Goal: Information Seeking & Learning: Check status

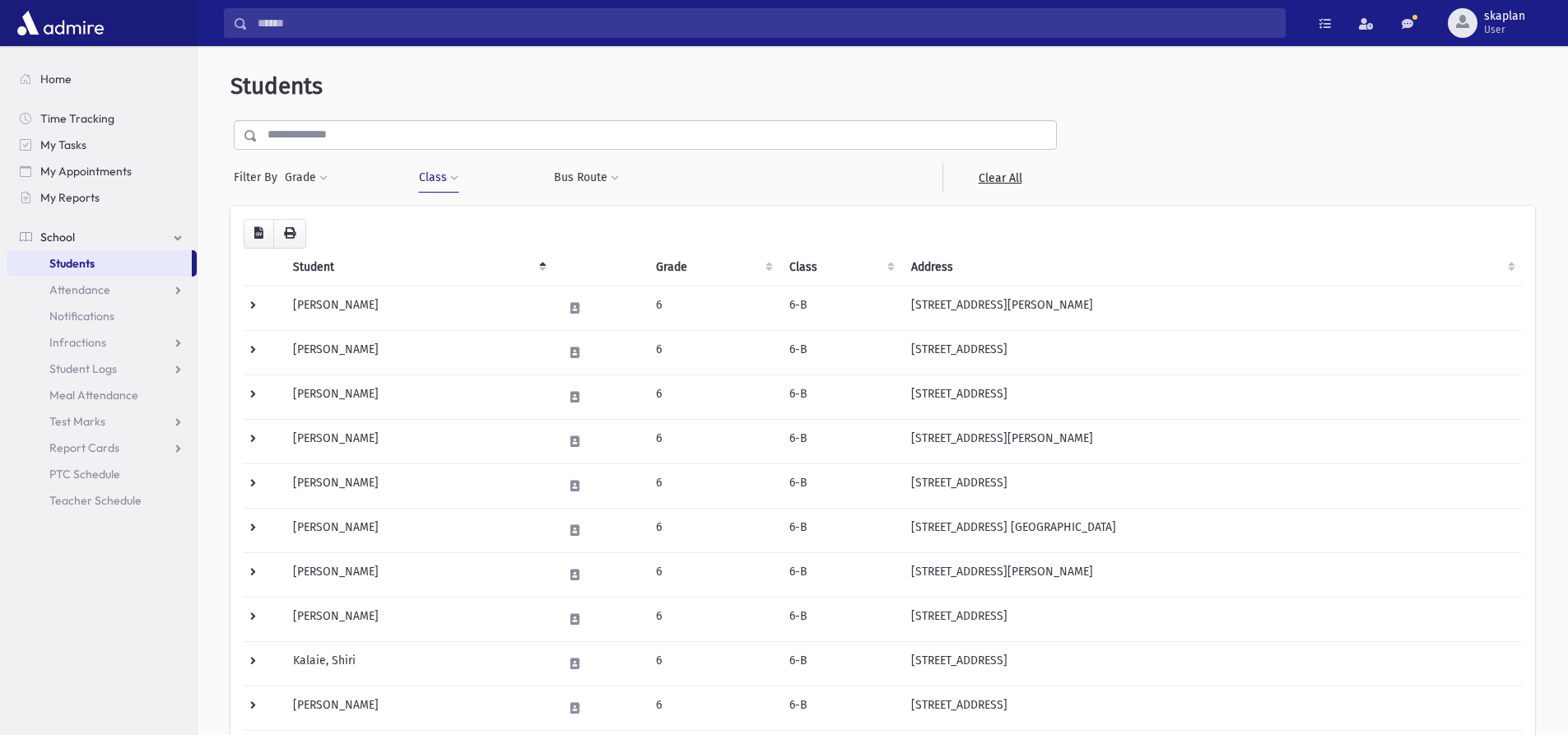
scroll to position [329, 0]
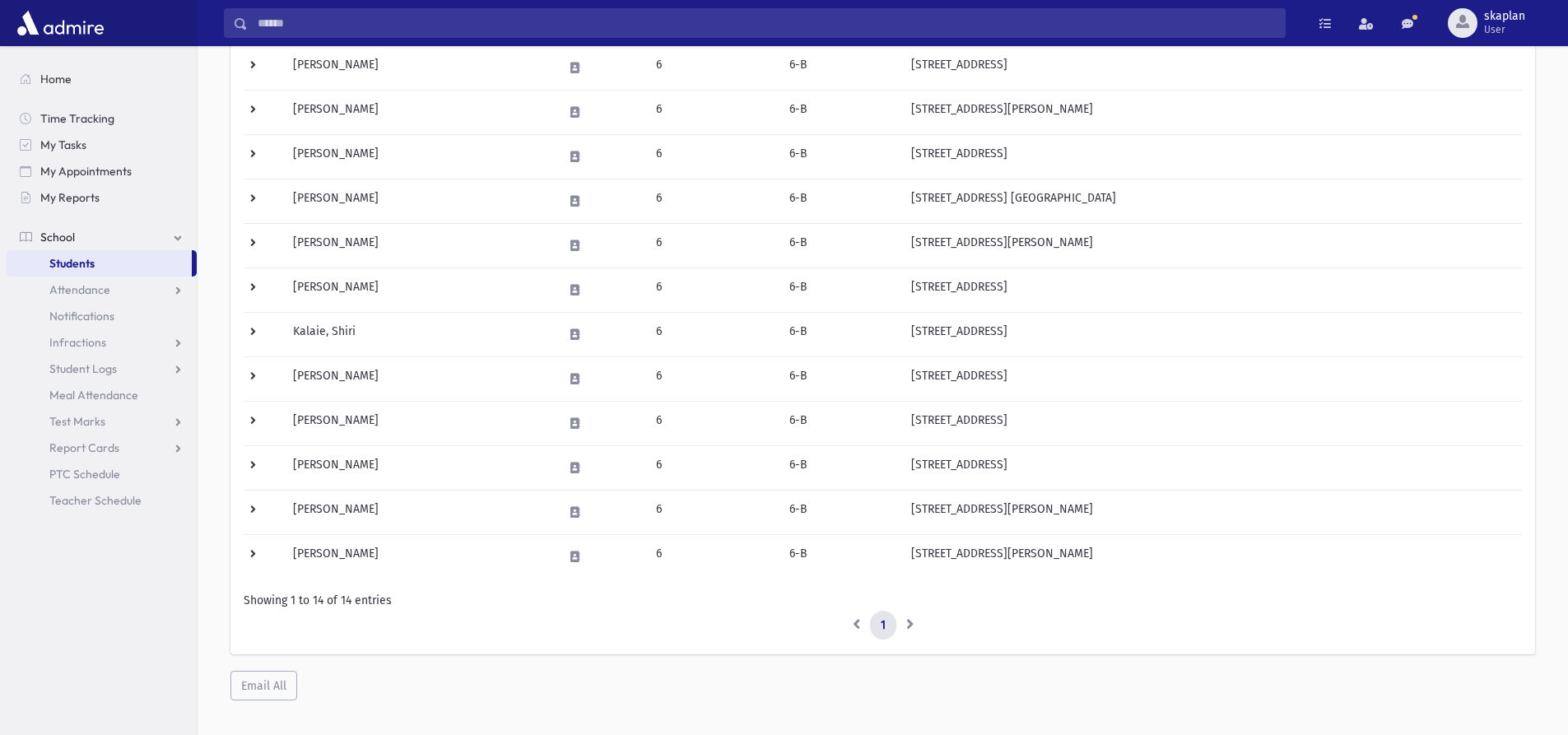
click at [153, 241] on link "School" at bounding box center [102, 237] width 190 height 26
click at [154, 253] on link "Students" at bounding box center [99, 264] width 185 height 26
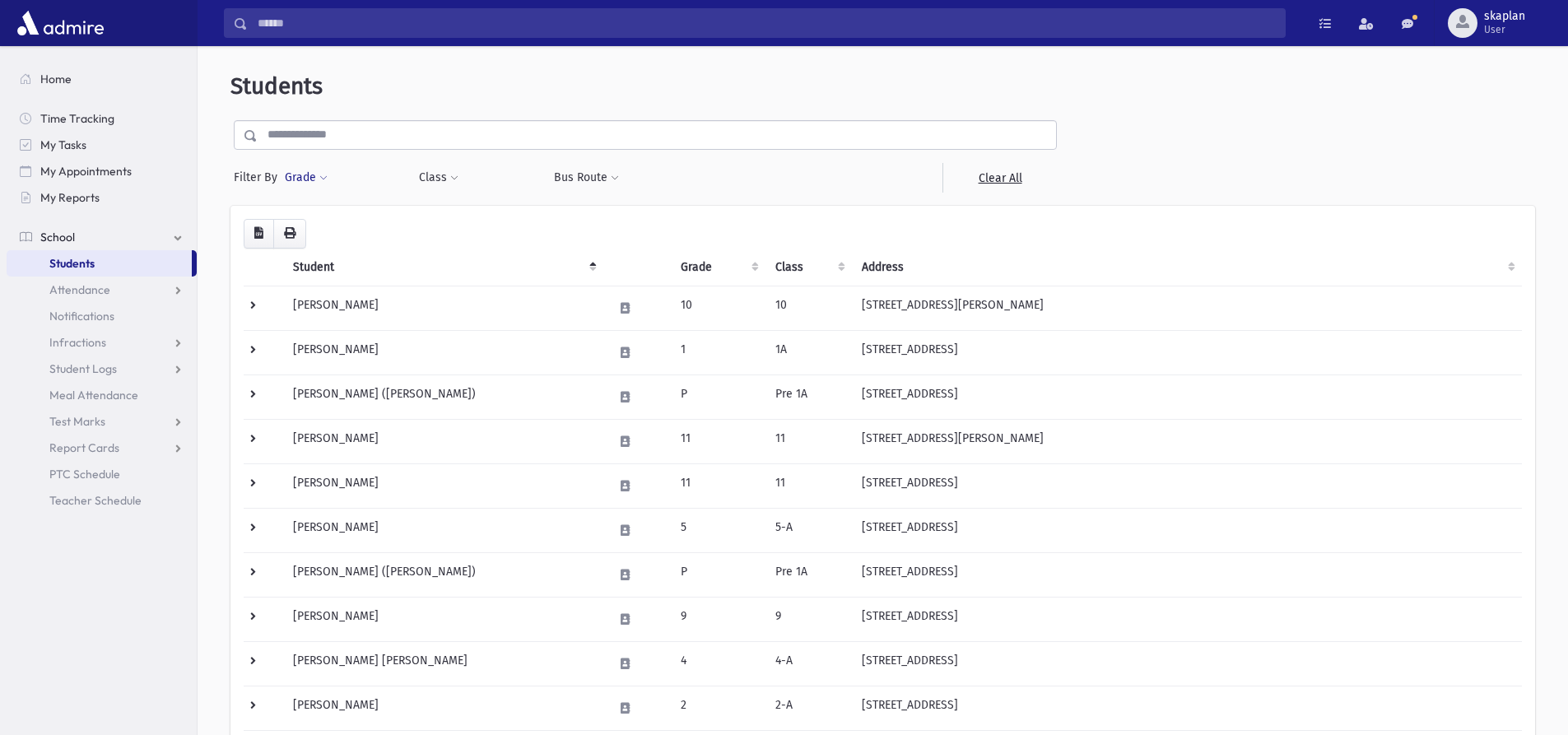
click at [310, 177] on button "Grade" at bounding box center [306, 177] width 44 height 29
click at [450, 176] on span at bounding box center [454, 178] width 8 height 9
click at [481, 219] on ul at bounding box center [504, 220] width 158 height 24
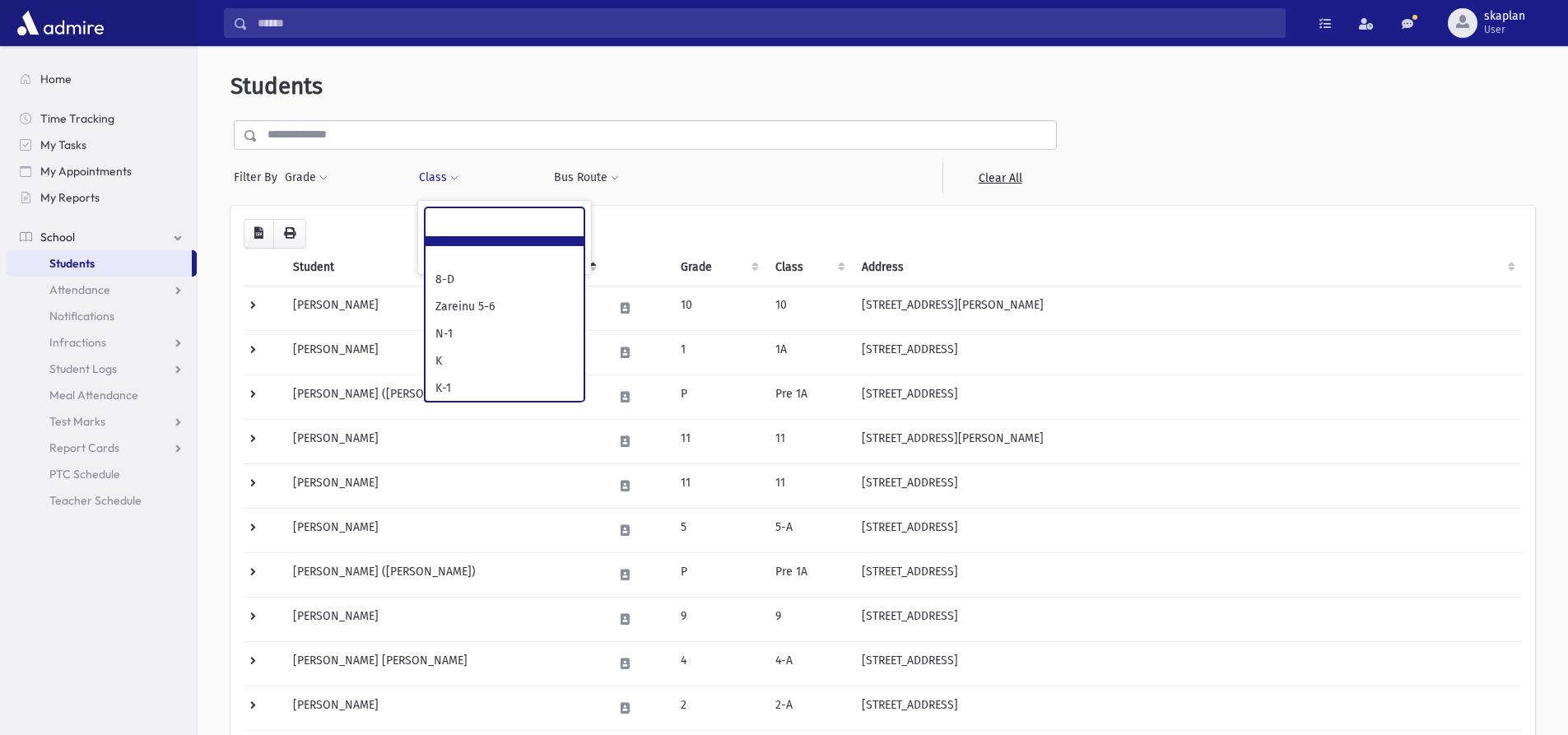
click at [436, 178] on button "Class" at bounding box center [439, 177] width 41 height 29
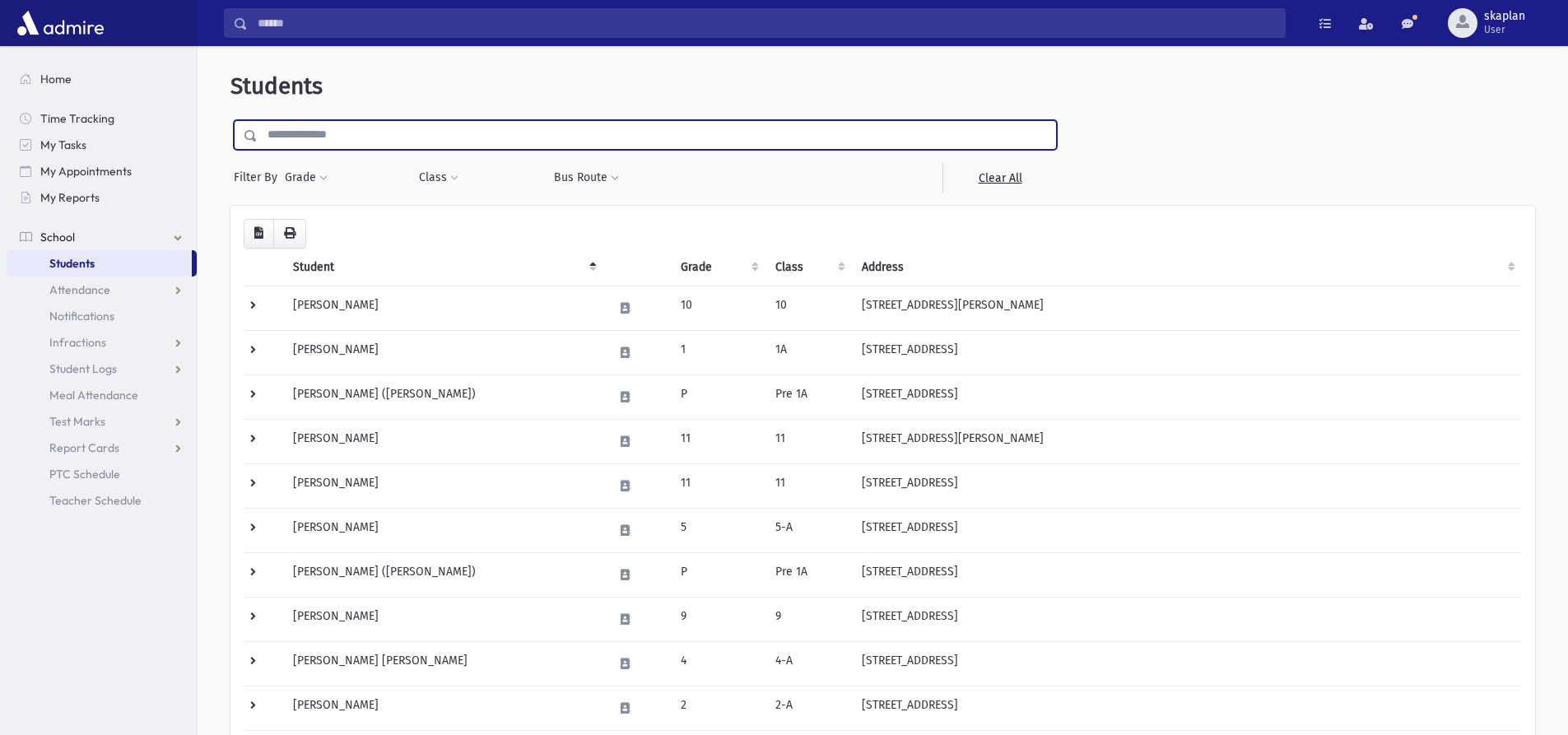
click at [348, 136] on input "text" at bounding box center [657, 135] width 798 height 29
type input "********"
click at [231, 120] on input "submit" at bounding box center [253, 132] width 46 height 23
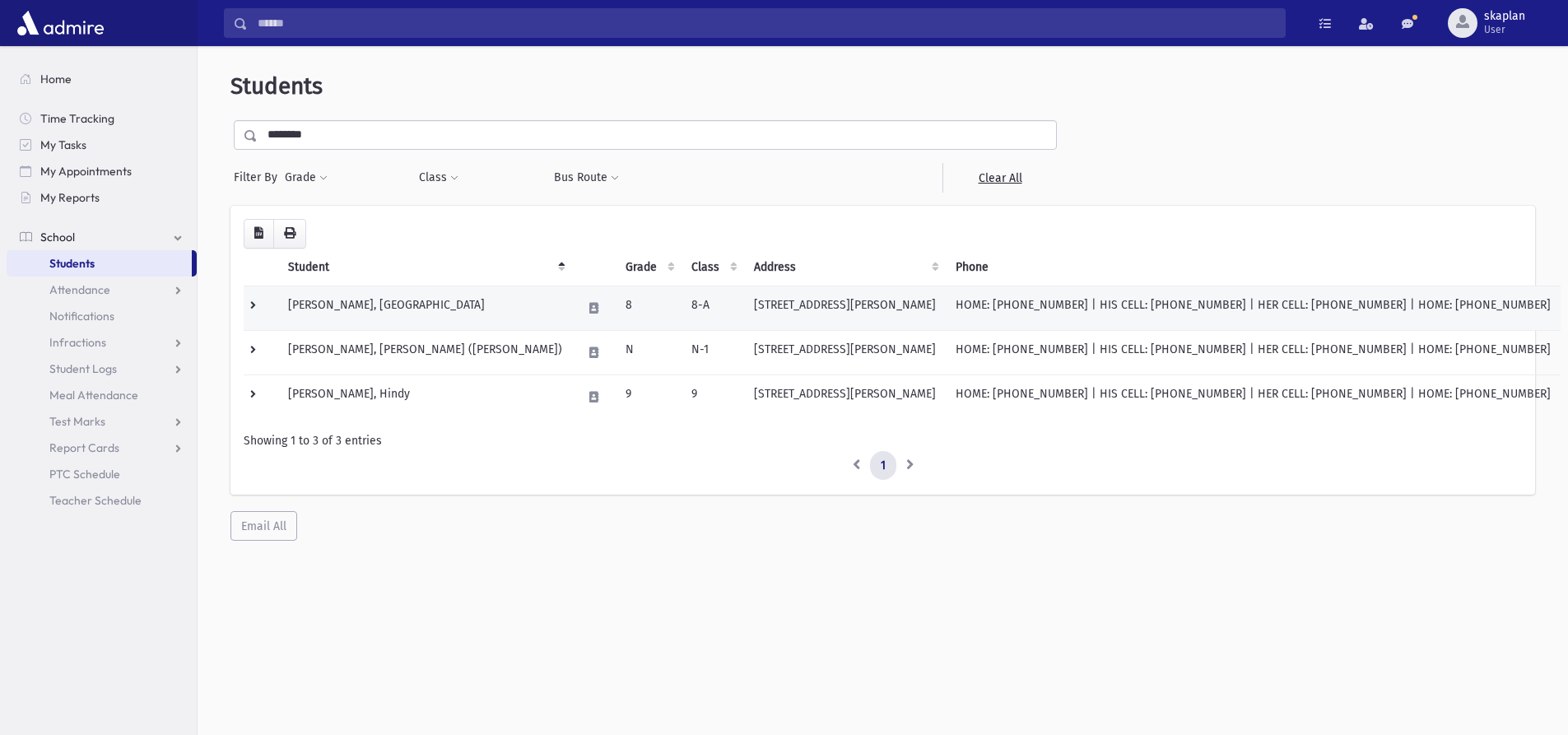
click at [372, 311] on td "[PERSON_NAME], [GEOGRAPHIC_DATA]" at bounding box center [425, 307] width 294 height 44
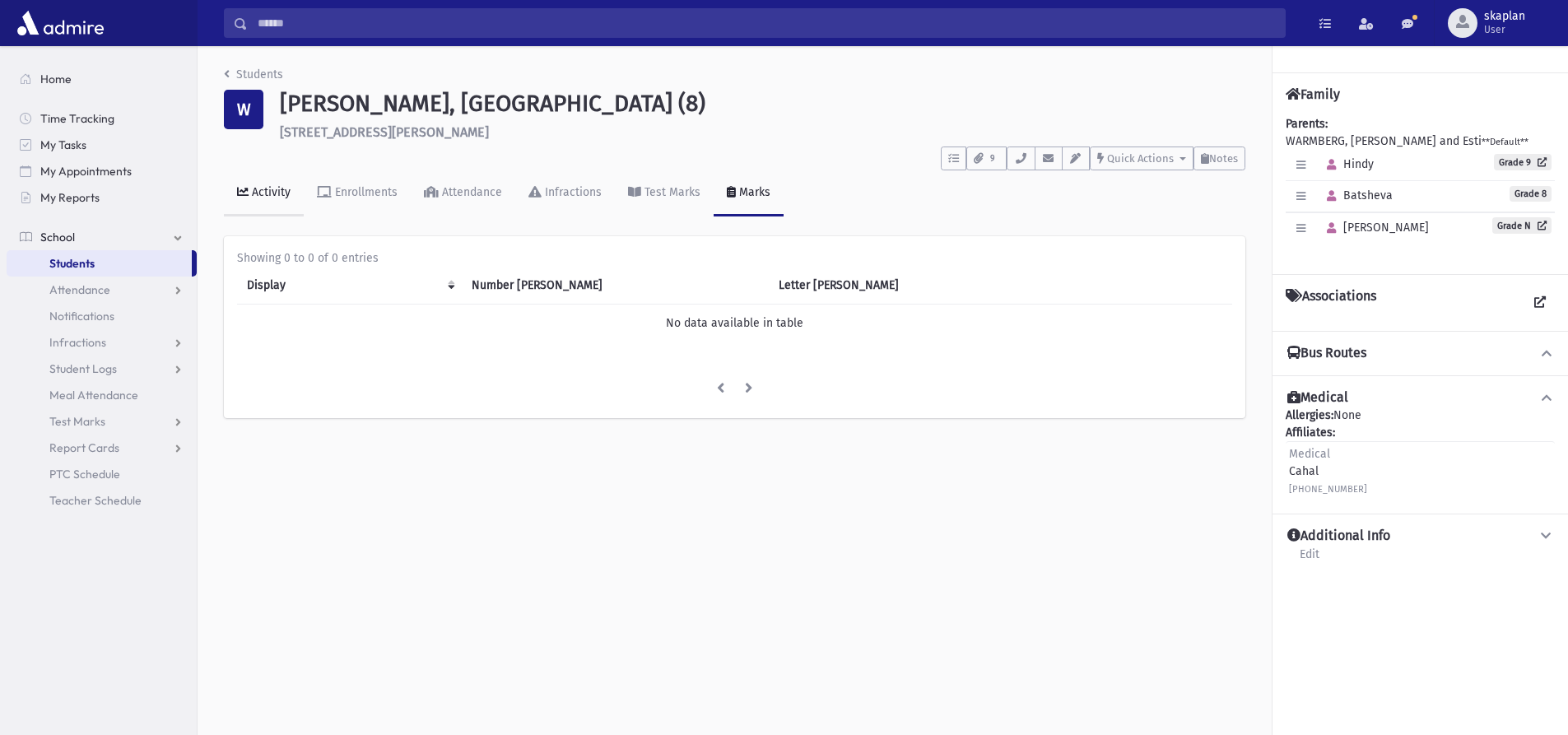
click at [279, 193] on div "Activity" at bounding box center [269, 192] width 42 height 14
click at [366, 198] on div "Enrollments" at bounding box center [364, 192] width 66 height 14
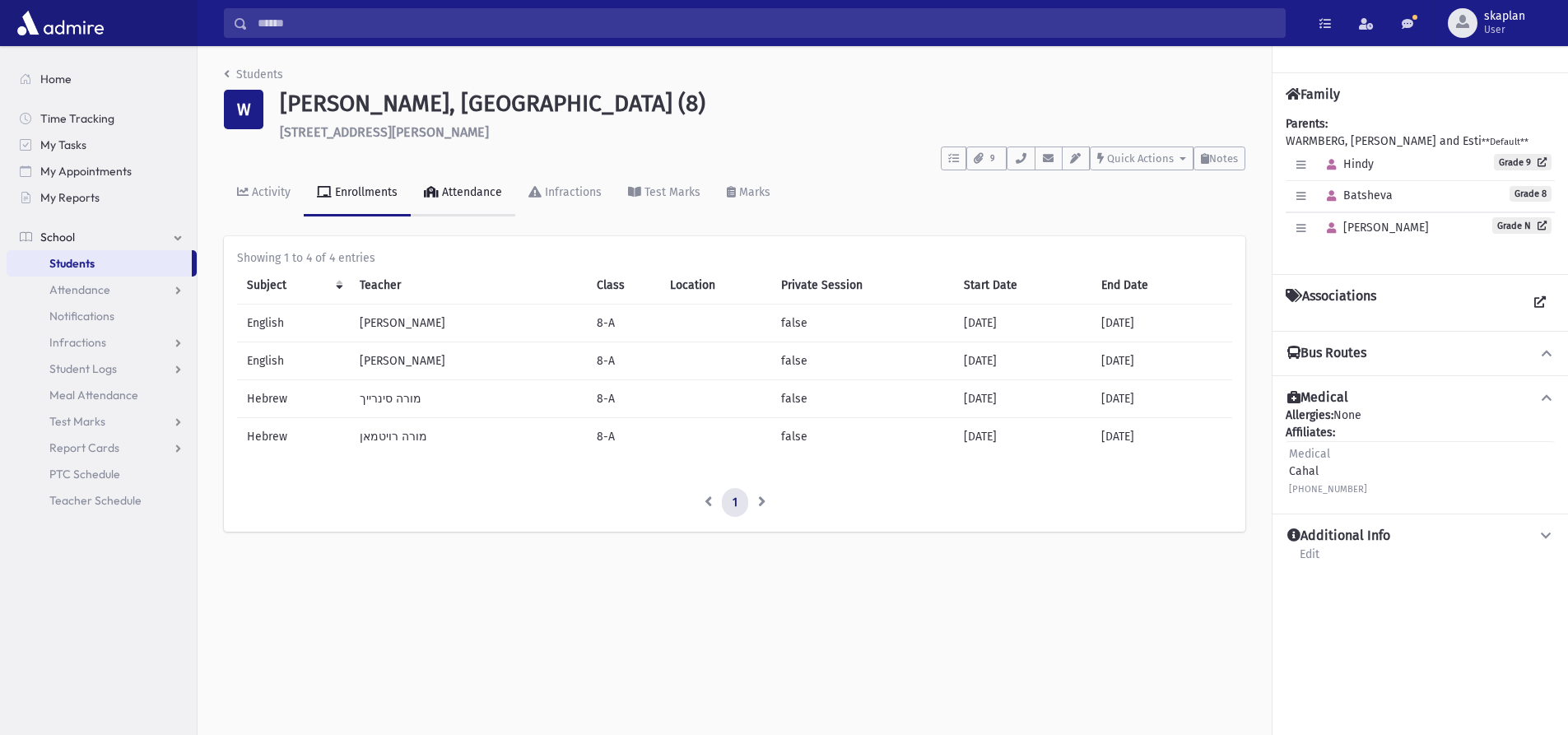
click at [475, 198] on div "Attendance" at bounding box center [470, 192] width 63 height 14
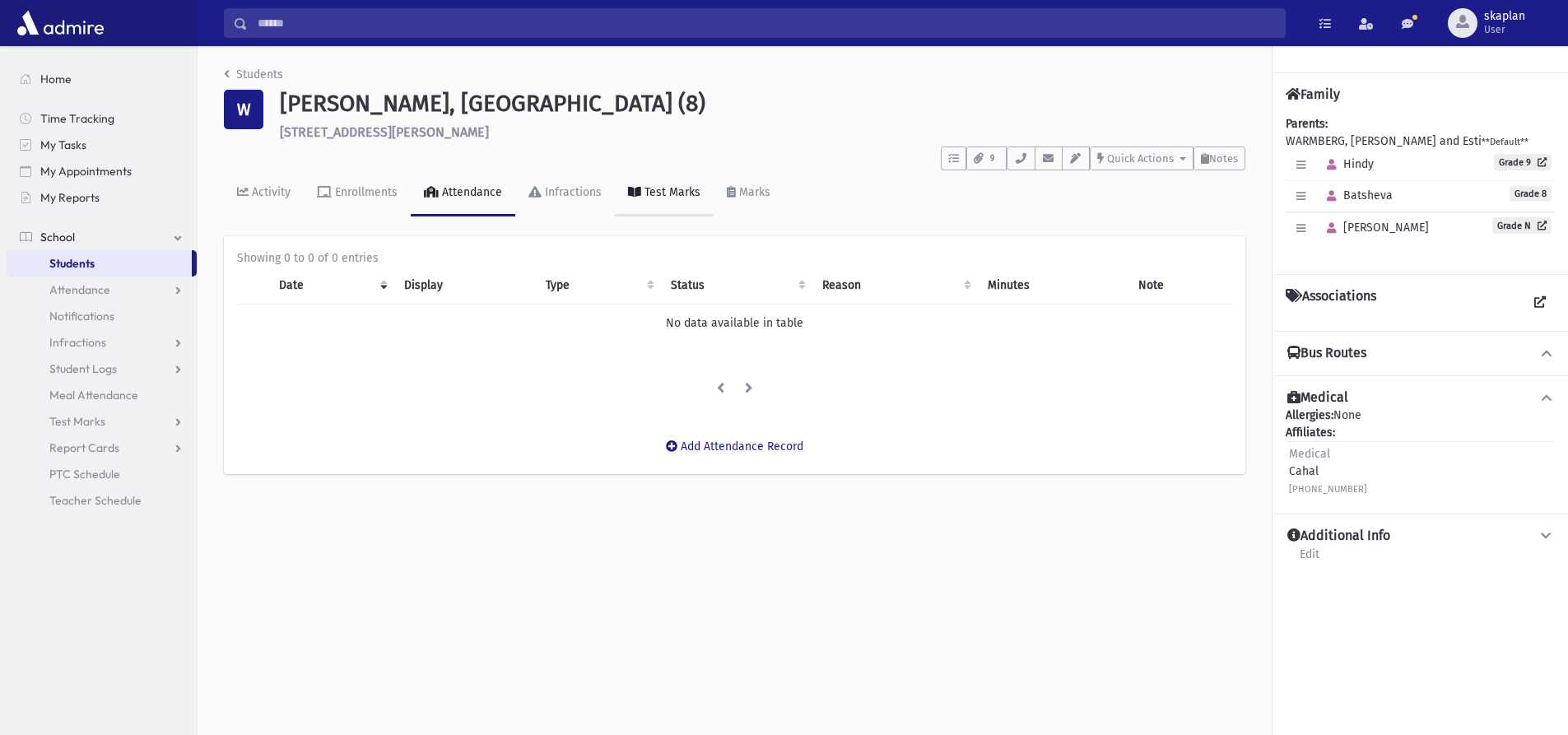
click at [674, 186] on div "Test Marks" at bounding box center [670, 192] width 59 height 14
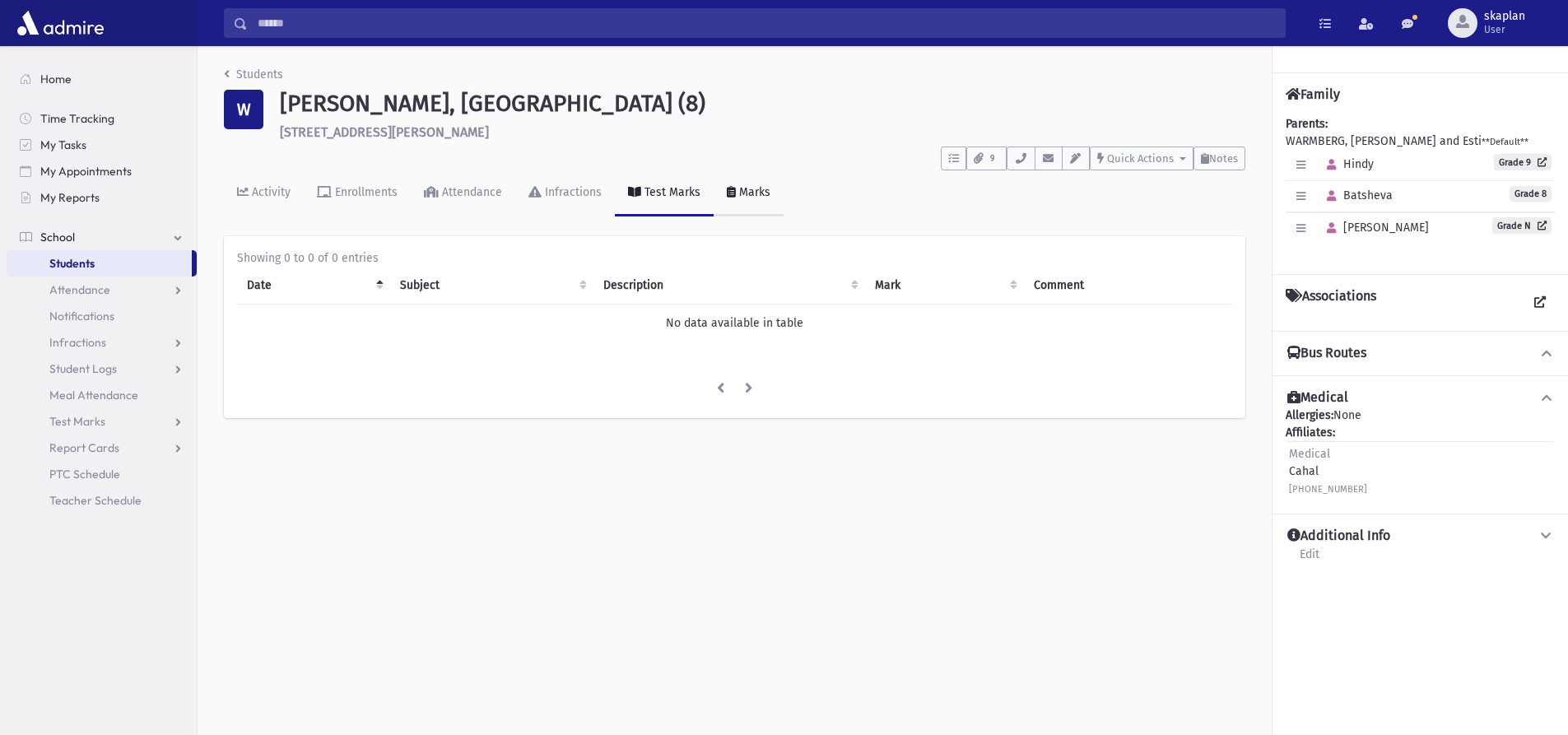
click at [749, 190] on div "Marks" at bounding box center [753, 192] width 35 height 14
click at [137, 438] on link "Report Cards" at bounding box center [102, 448] width 190 height 26
